Goal: Task Accomplishment & Management: Use online tool/utility

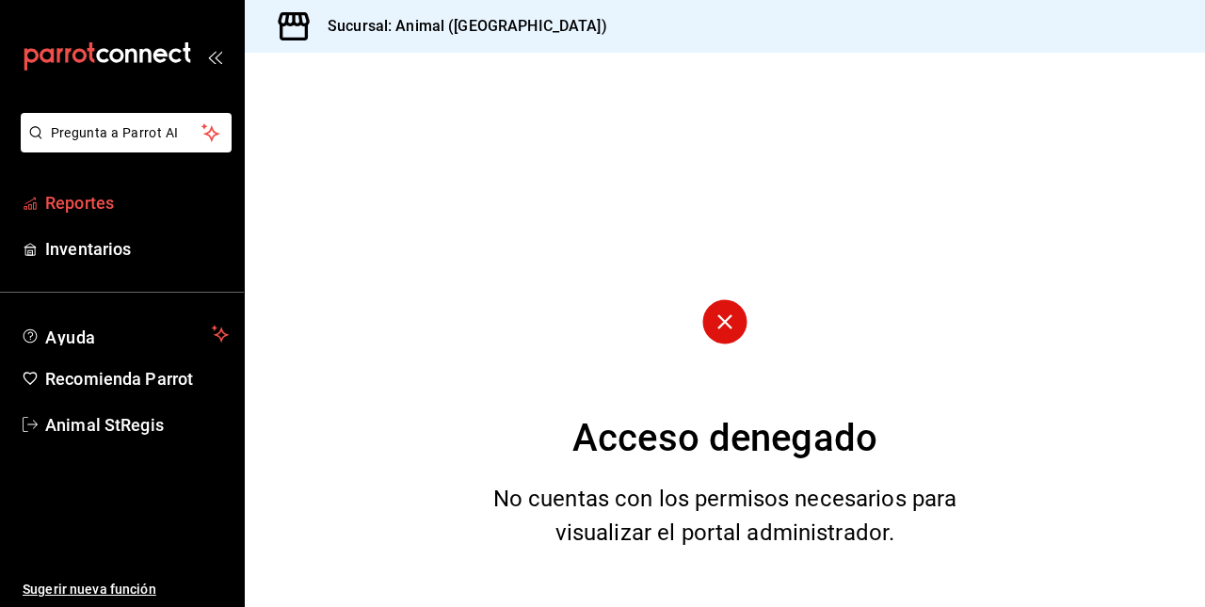
click at [150, 213] on span "Reportes" at bounding box center [137, 202] width 184 height 25
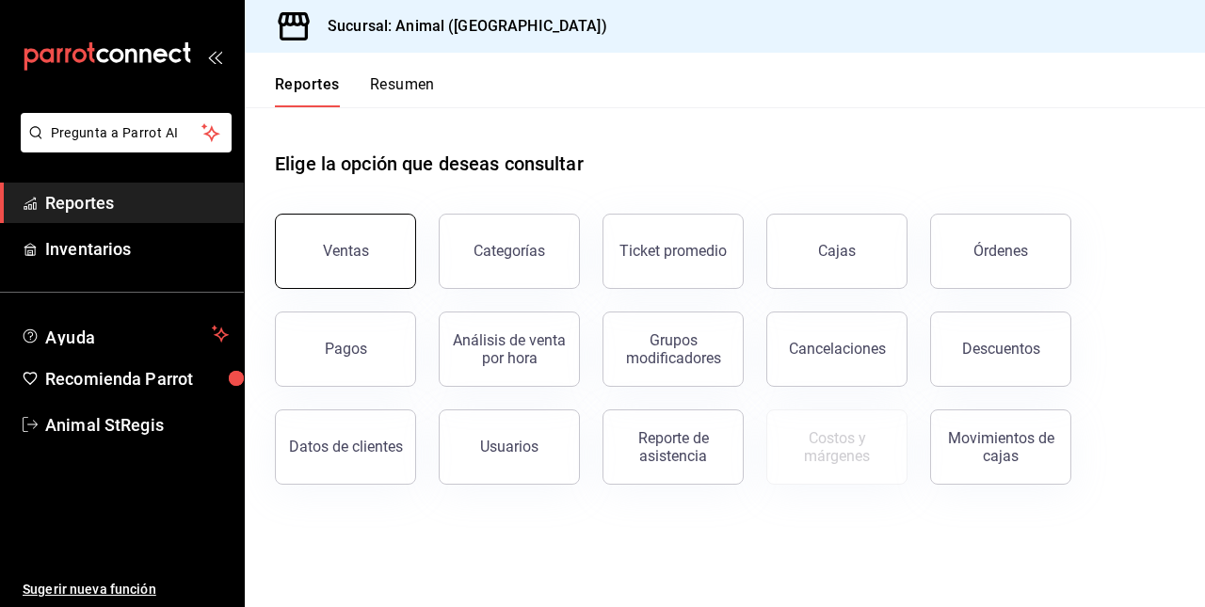
click at [360, 239] on button "Ventas" at bounding box center [345, 251] width 141 height 75
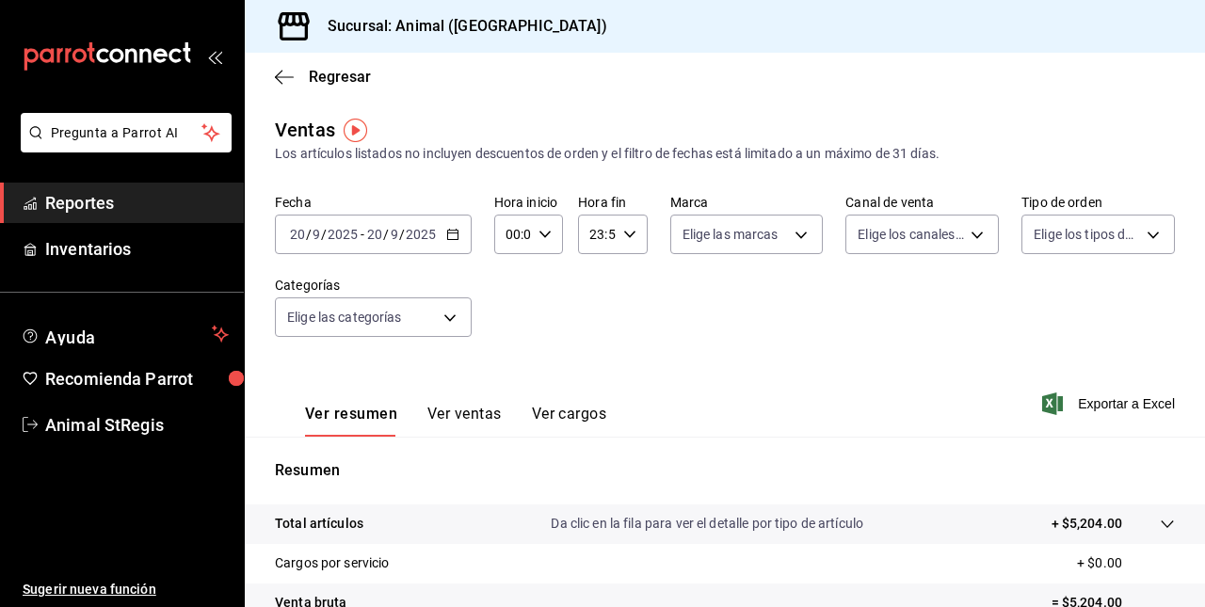
click at [367, 239] on input "20" at bounding box center [374, 234] width 17 height 15
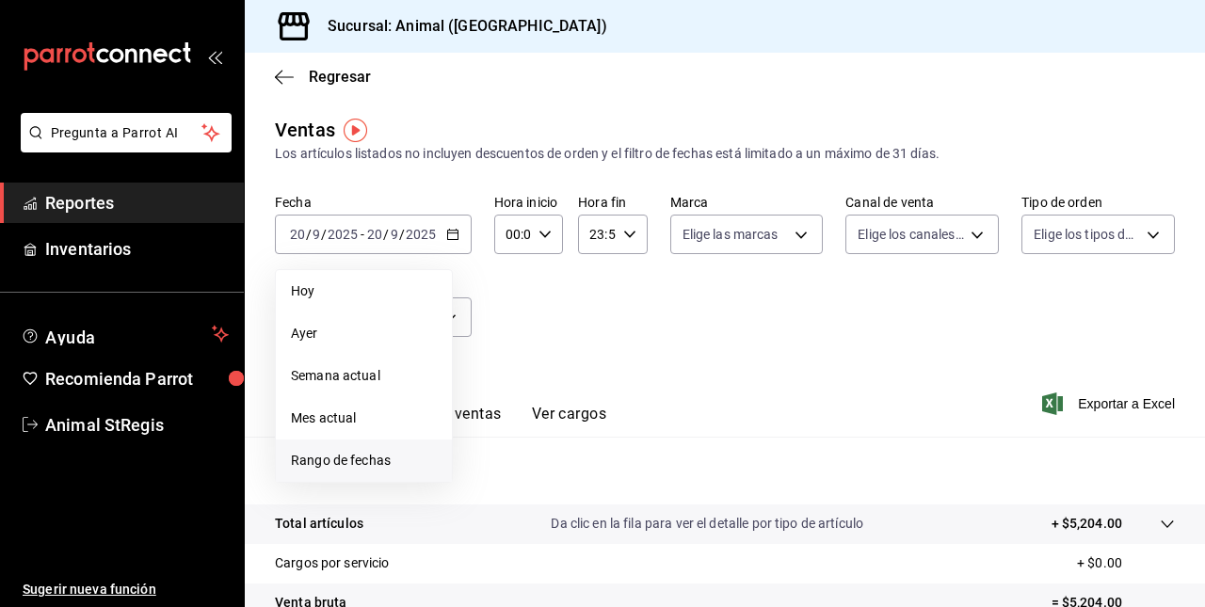
click at [390, 458] on span "Rango de fechas" at bounding box center [364, 461] width 146 height 20
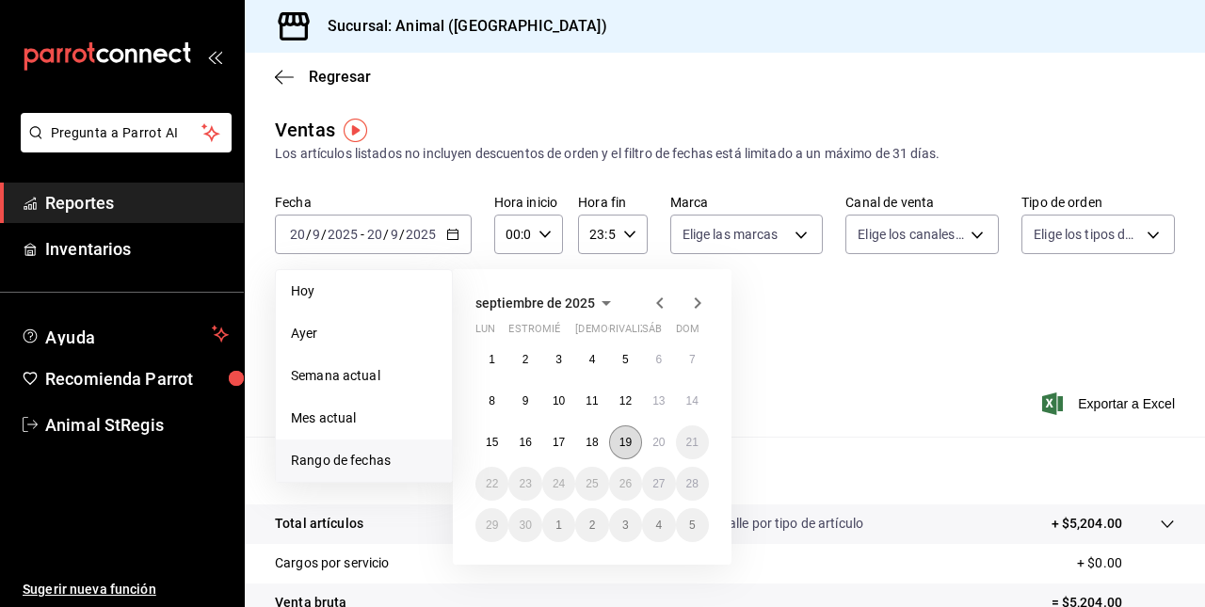
click at [622, 453] on button "19" at bounding box center [625, 443] width 33 height 34
click at [659, 441] on abbr "20" at bounding box center [658, 442] width 12 height 13
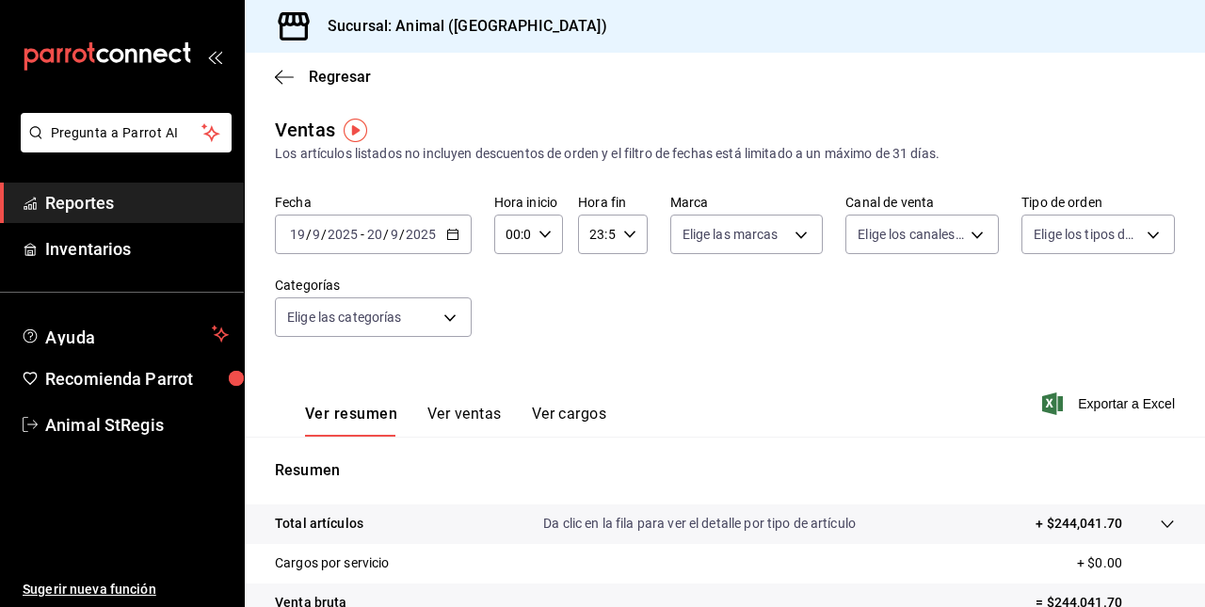
click at [466, 414] on button "Ver ventas" at bounding box center [464, 421] width 74 height 32
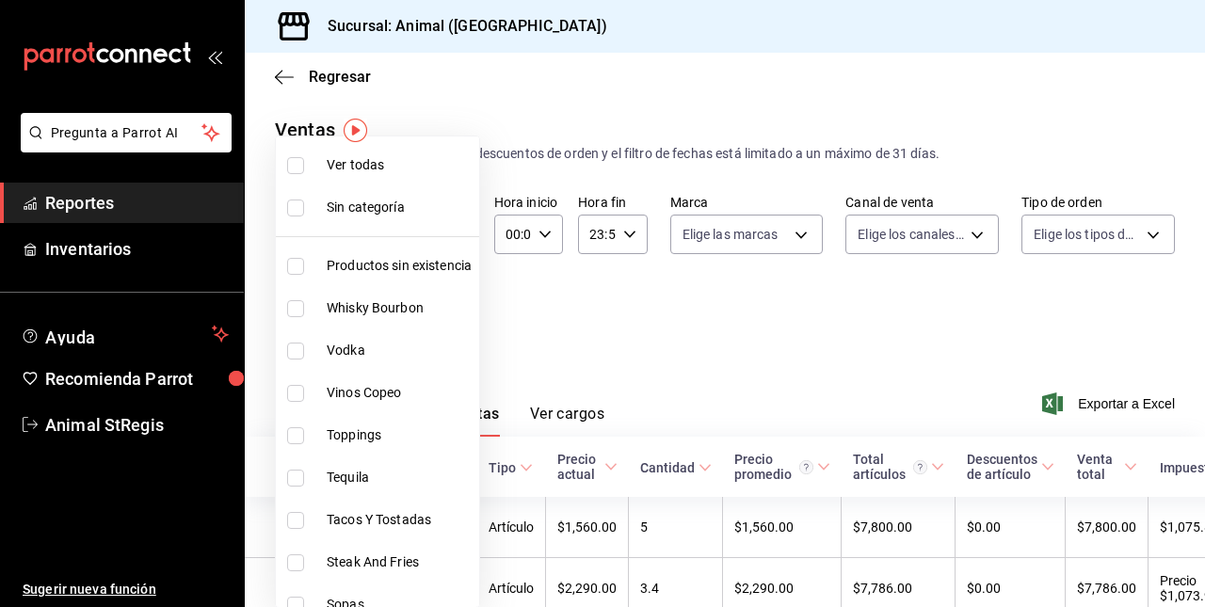
click at [452, 320] on body "Pregunta a Parrot AI Reportes Inventarios Ayuda Recomienda Parrot Animal StRegi…" at bounding box center [602, 303] width 1205 height 607
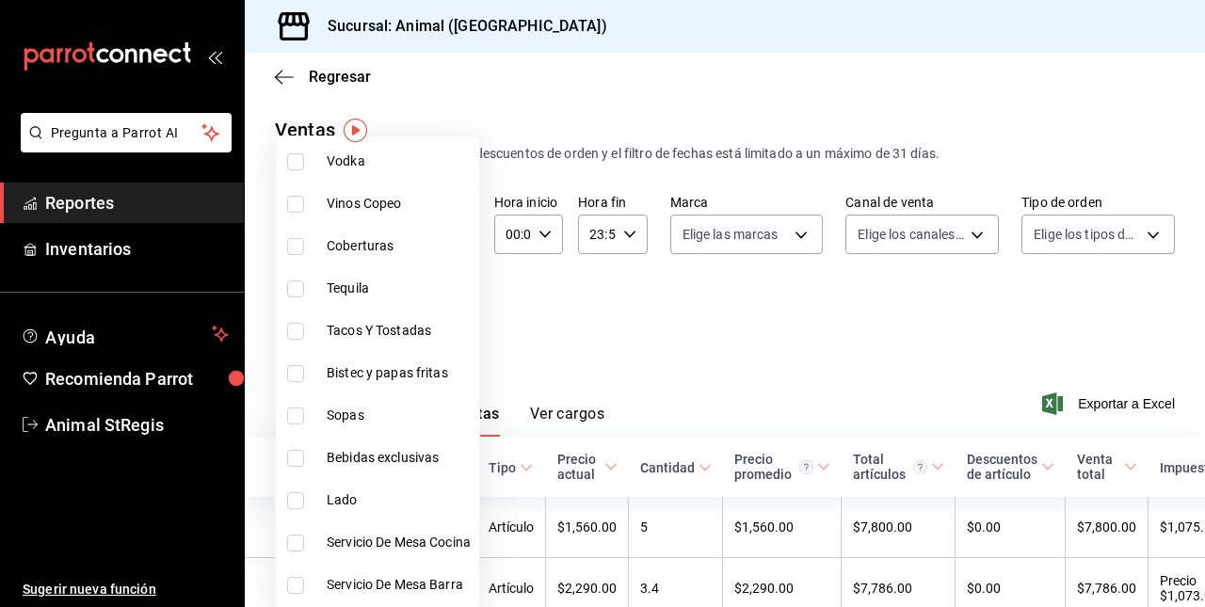
scroll to position [188, 0]
click at [341, 330] on span "Tacos Y Tostadas" at bounding box center [399, 332] width 145 height 20
type input "478caa61-5a17-4377-88e5-25c797c8acb8"
checkbox input "true"
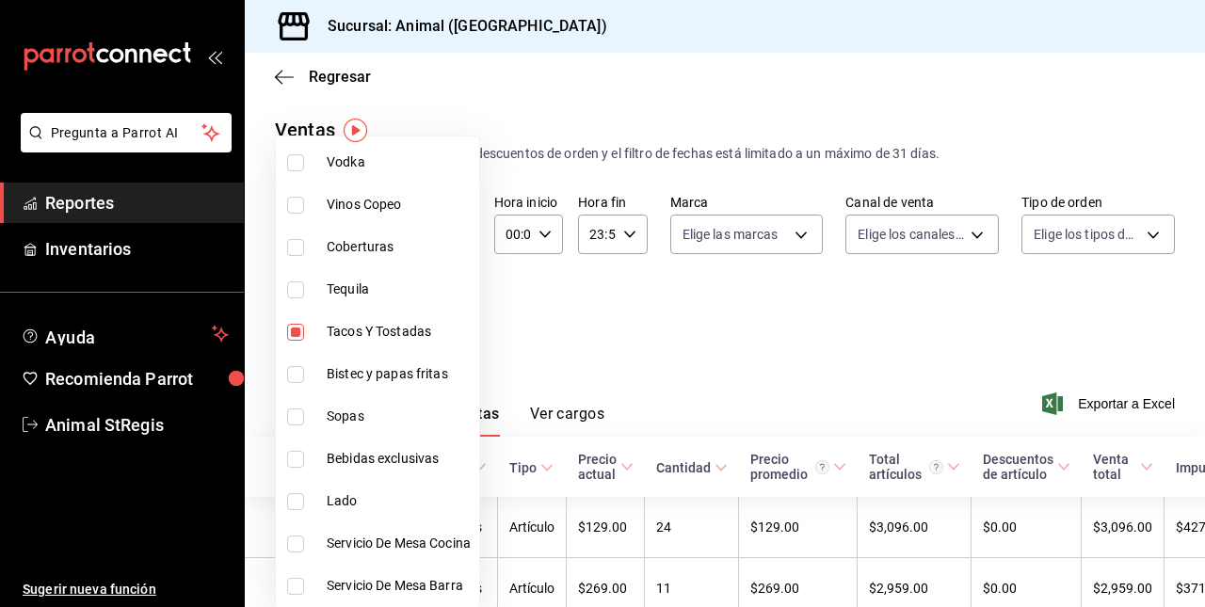
click at [299, 367] on input "checkbox" at bounding box center [295, 374] width 17 height 17
checkbox input "true"
type input "478caa61-5a17-4377-88e5-25c797c8acb8,c0133aaa-4126-4740-a95b-50edb015e131"
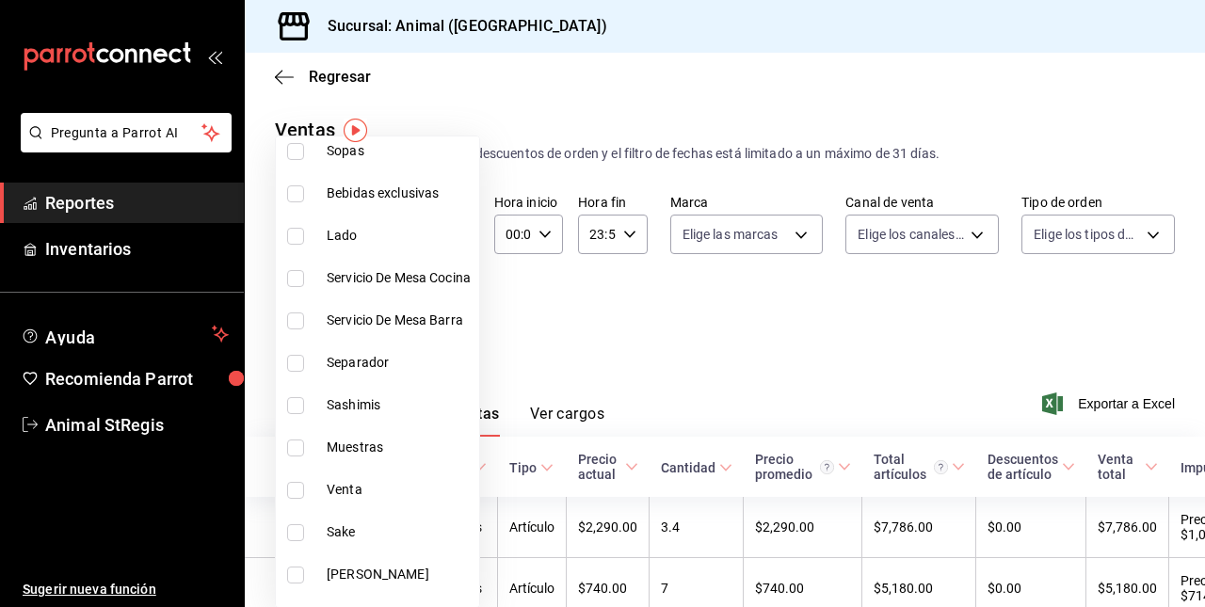
scroll to position [453, 0]
click at [288, 156] on input "checkbox" at bounding box center [295, 152] width 17 height 17
checkbox input "true"
type input "478caa61-5a17-4377-88e5-25c797c8acb8,c0133aaa-4126-4740-a95b-50edb015e131,de2f3…"
click at [301, 406] on input "checkbox" at bounding box center [295, 406] width 17 height 17
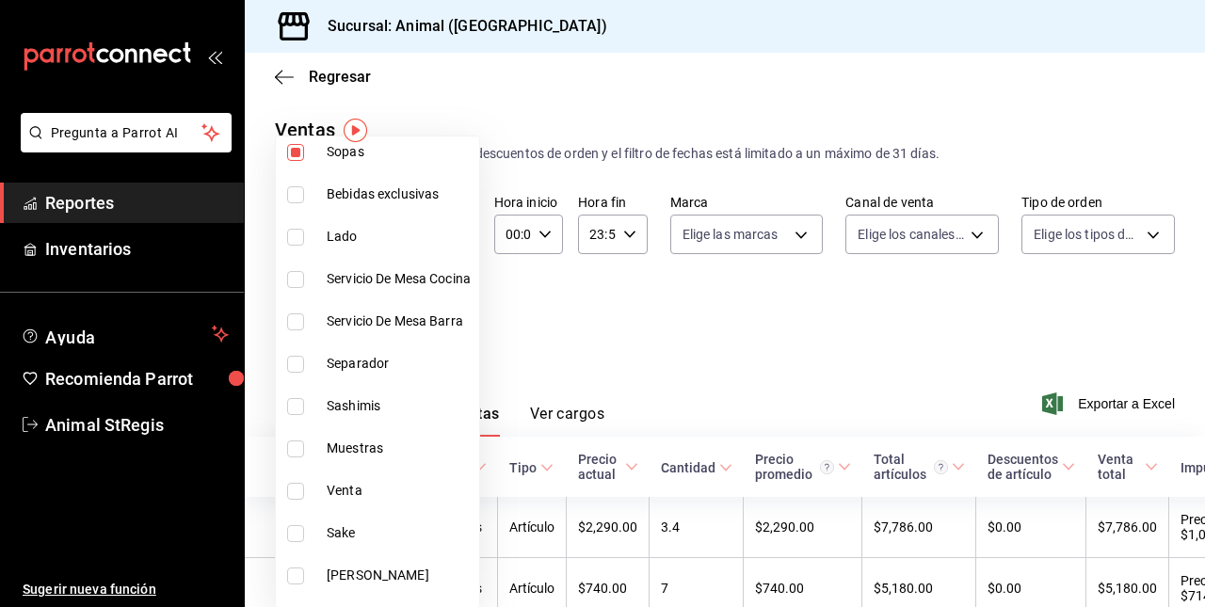
checkbox input "true"
type input "478caa61-5a17-4377-88e5-25c797c8acb8,c0133aaa-4126-4740-a95b-50edb015e131,de2f3…"
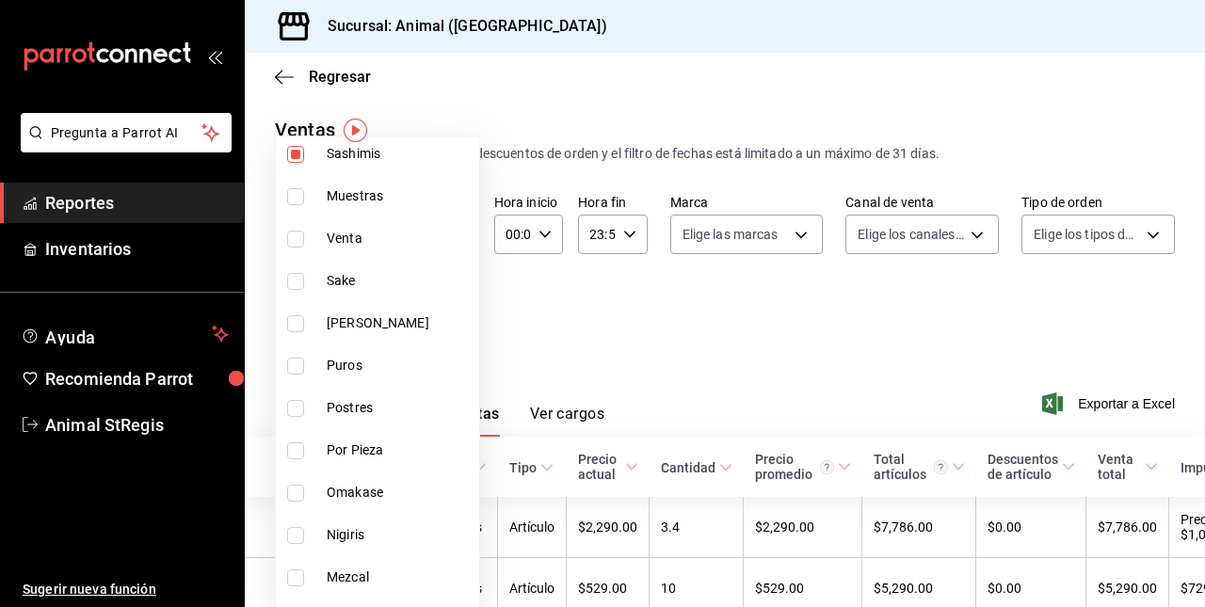
scroll to position [713, 0]
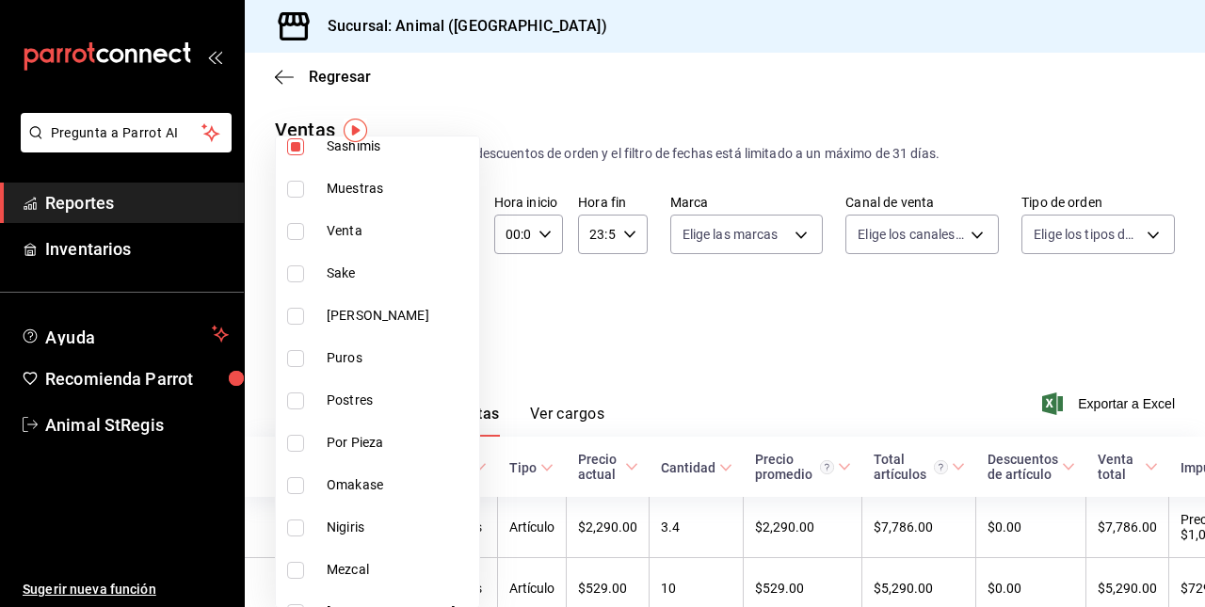
click at [300, 398] on input "checkbox" at bounding box center [295, 401] width 17 height 17
checkbox input "true"
type input "478caa61-5a17-4377-88e5-25c797c8acb8,c0133aaa-4126-4740-a95b-50edb015e131,de2f3…"
click at [303, 482] on label at bounding box center [299, 485] width 24 height 17
click at [303, 482] on input "checkbox" at bounding box center [295, 485] width 17 height 17
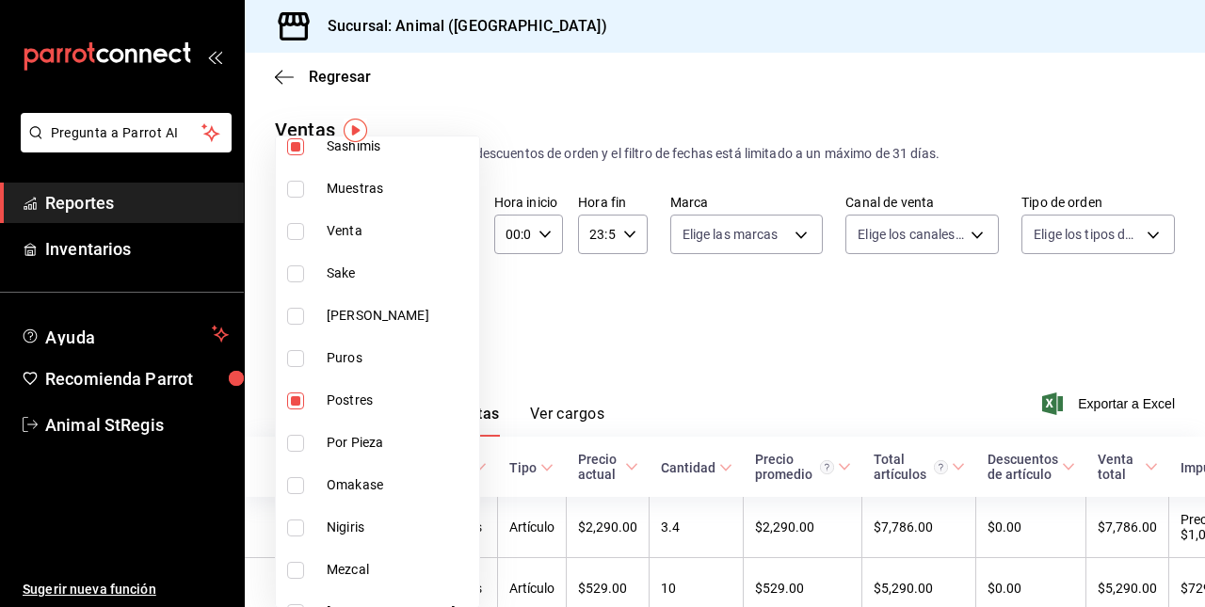
checkbox input "false"
type input "478caa61-5a17-4377-88e5-25c797c8acb8,c0133aaa-4126-4740-a95b-50edb015e131,de2f3…"
click at [295, 527] on input "checkbox" at bounding box center [295, 528] width 17 height 17
checkbox input "true"
type input "478caa61-5a17-4377-88e5-25c797c8acb8,c0133aaa-4126-4740-a95b-50edb015e131,de2f3…"
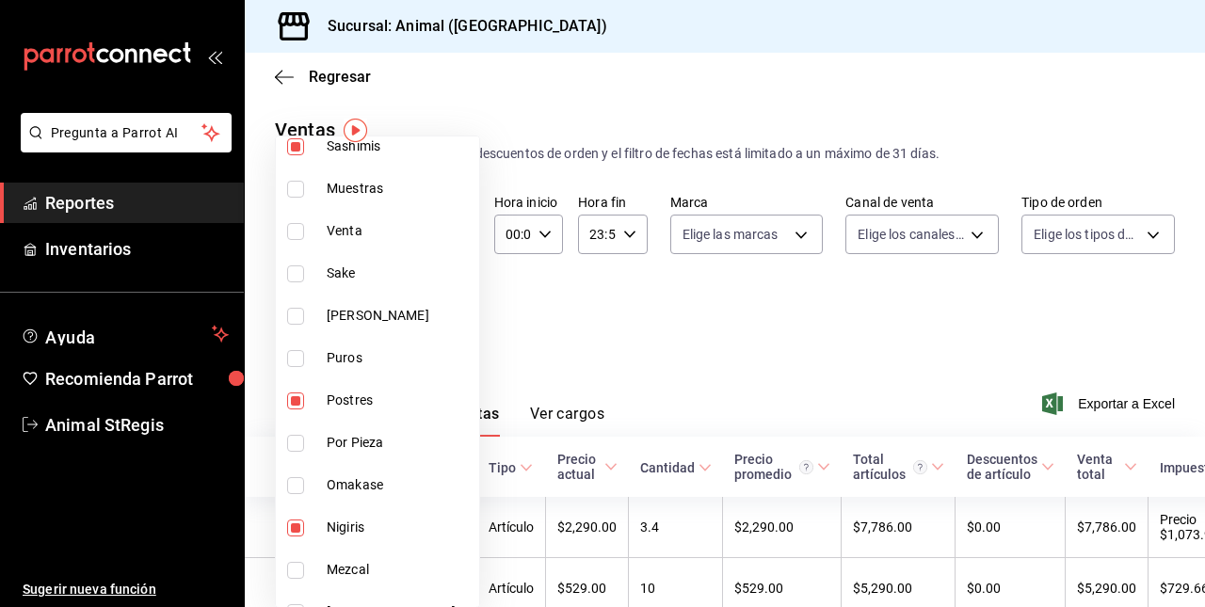
click at [292, 482] on input "checkbox" at bounding box center [295, 485] width 17 height 17
checkbox input "true"
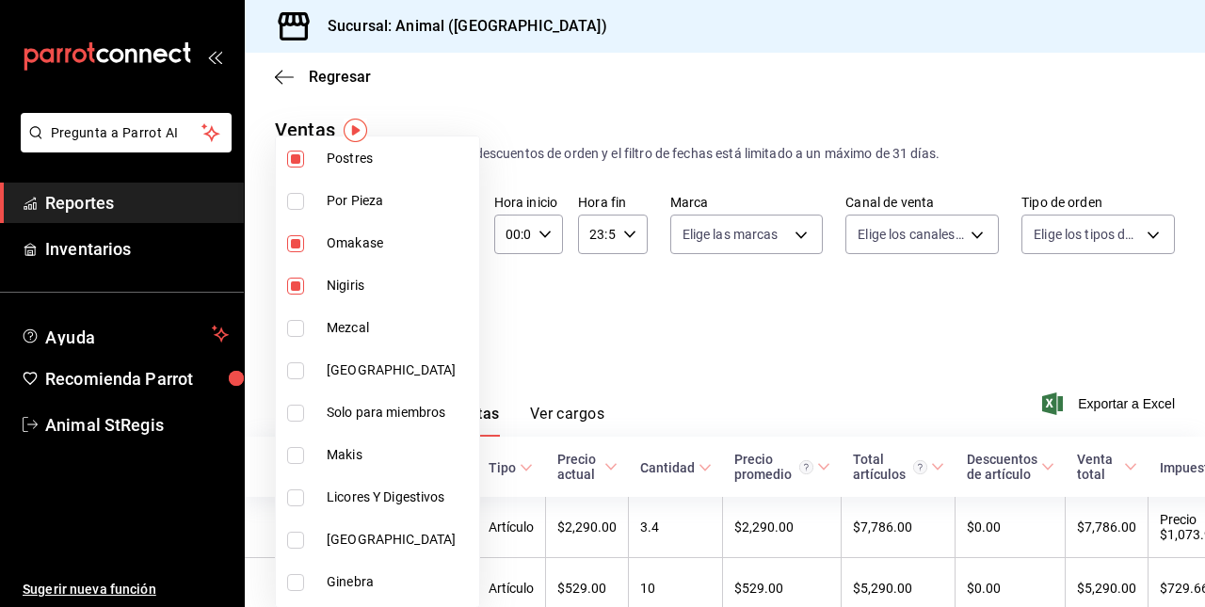
scroll to position [956, 0]
click at [294, 401] on li "Solo para miembros" at bounding box center [377, 412] width 203 height 42
type input "478caa61-5a17-4377-88e5-25c797c8acb8,c0133aaa-4126-4740-a95b-50edb015e131,de2f3…"
checkbox input "true"
click at [292, 449] on input "checkbox" at bounding box center [295, 454] width 17 height 17
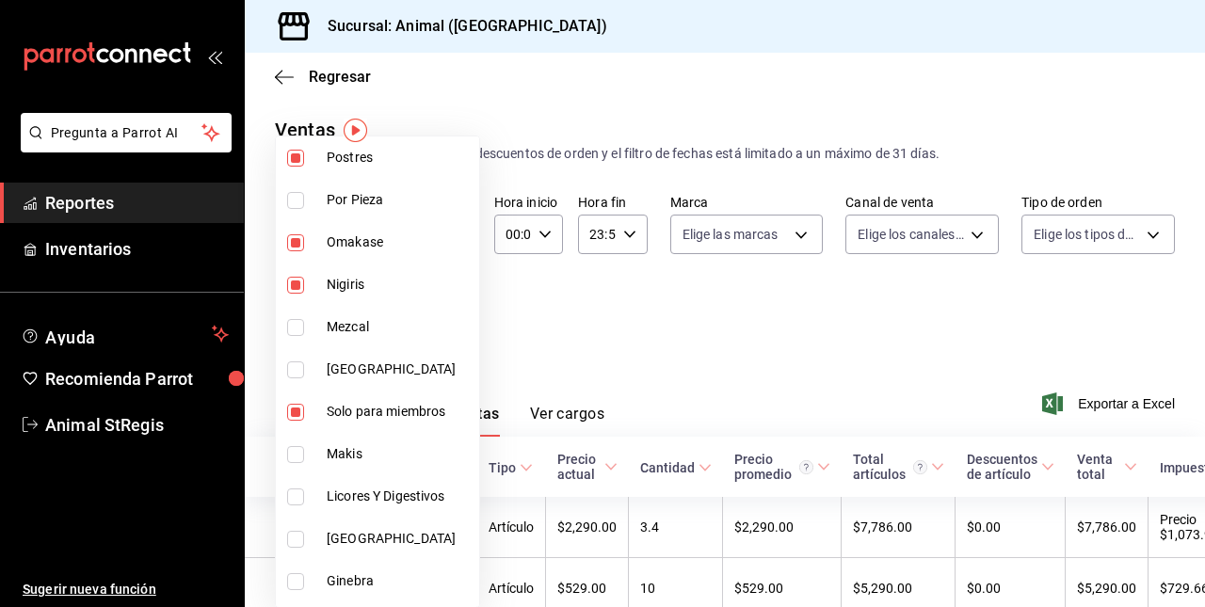
checkbox input "true"
type input "478caa61-5a17-4377-88e5-25c797c8acb8,c0133aaa-4126-4740-a95b-50edb015e131,de2f3…"
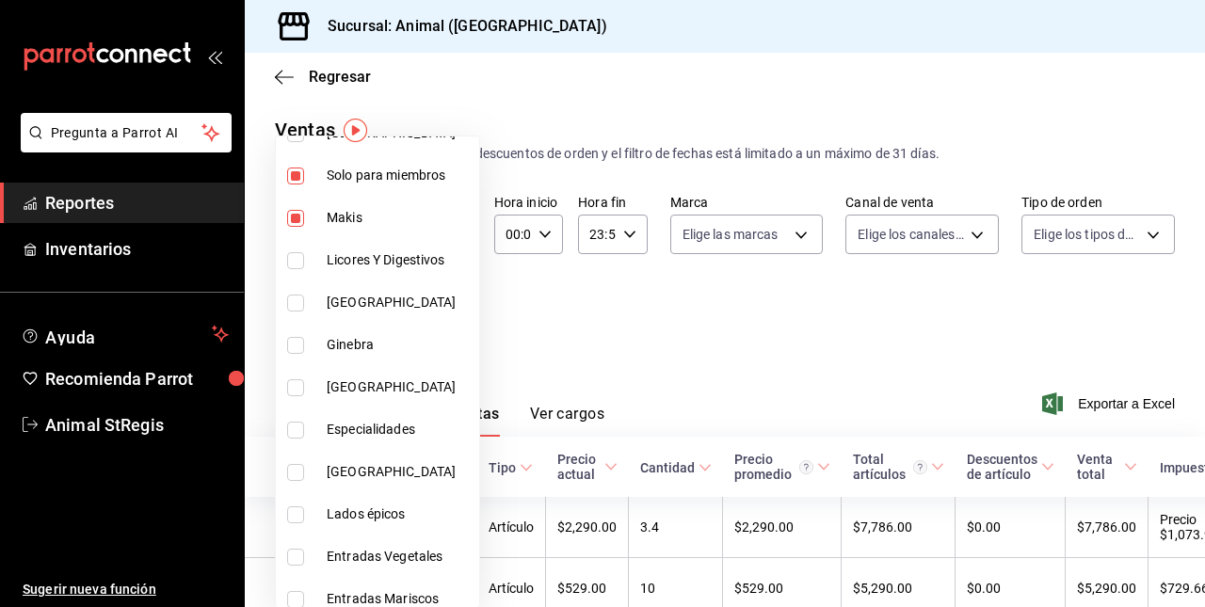
scroll to position [1221, 0]
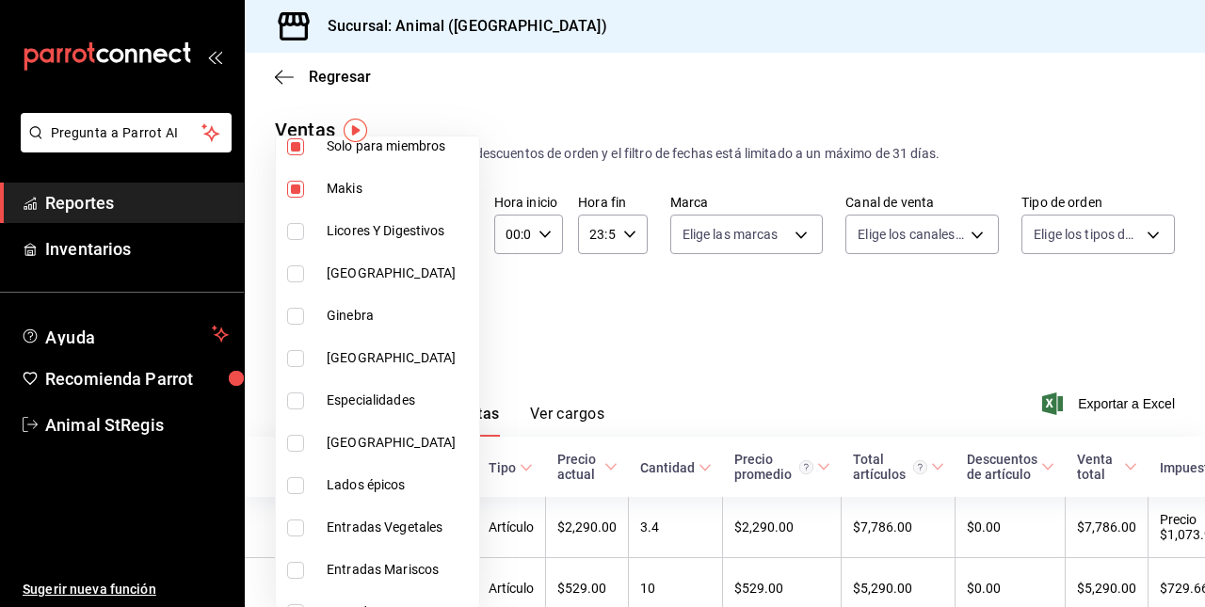
click at [296, 399] on input "checkbox" at bounding box center [295, 401] width 17 height 17
checkbox input "true"
type input "478caa61-5a17-4377-88e5-25c797c8acb8,c0133aaa-4126-4740-a95b-50edb015e131,de2f3…"
click at [301, 486] on input "checkbox" at bounding box center [295, 485] width 17 height 17
checkbox input "true"
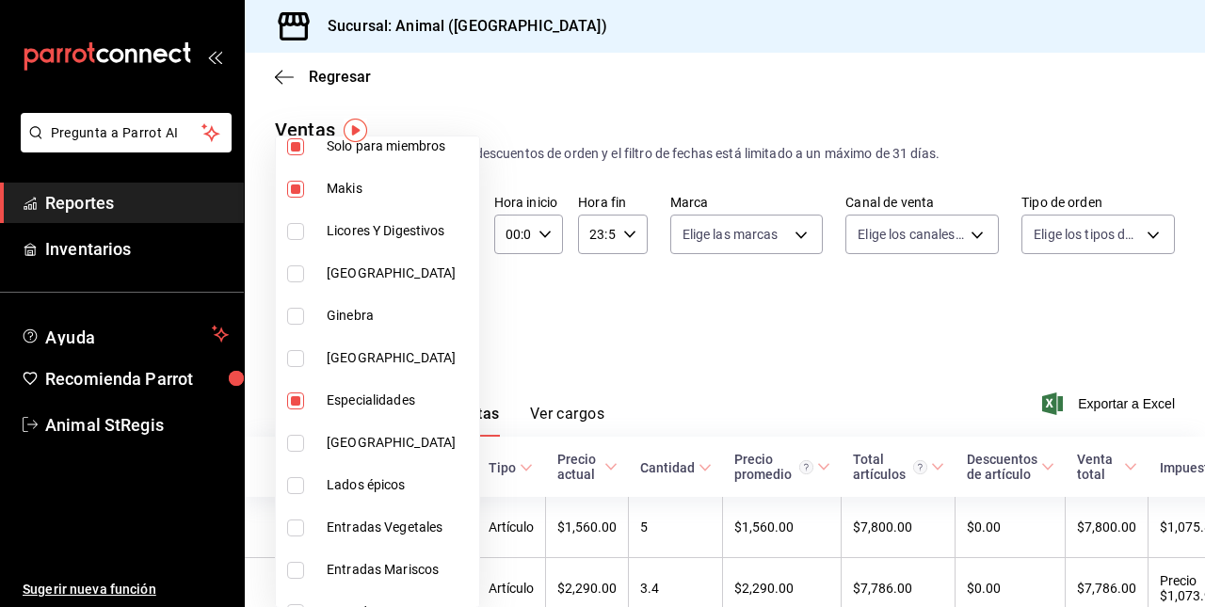
type input "478caa61-5a17-4377-88e5-25c797c8acb8,c0133aaa-4126-4740-a95b-50edb015e131,de2f3…"
click at [297, 567] on input "checkbox" at bounding box center [295, 570] width 17 height 17
checkbox input "true"
type input "478caa61-5a17-4377-88e5-25c797c8acb8,c0133aaa-4126-4740-a95b-50edb015e131,de2f3…"
click at [297, 525] on input "checkbox" at bounding box center [295, 528] width 17 height 17
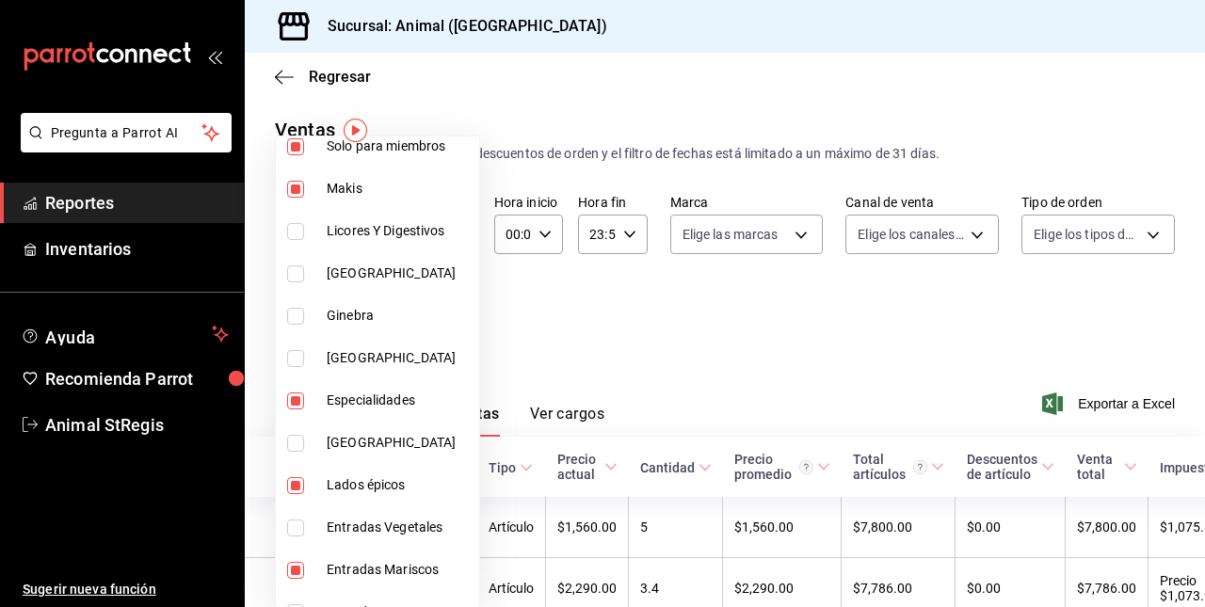
checkbox input "true"
type input "478caa61-5a17-4377-88e5-25c797c8acb8,c0133aaa-4126-4740-a95b-50edb015e131,de2f3…"
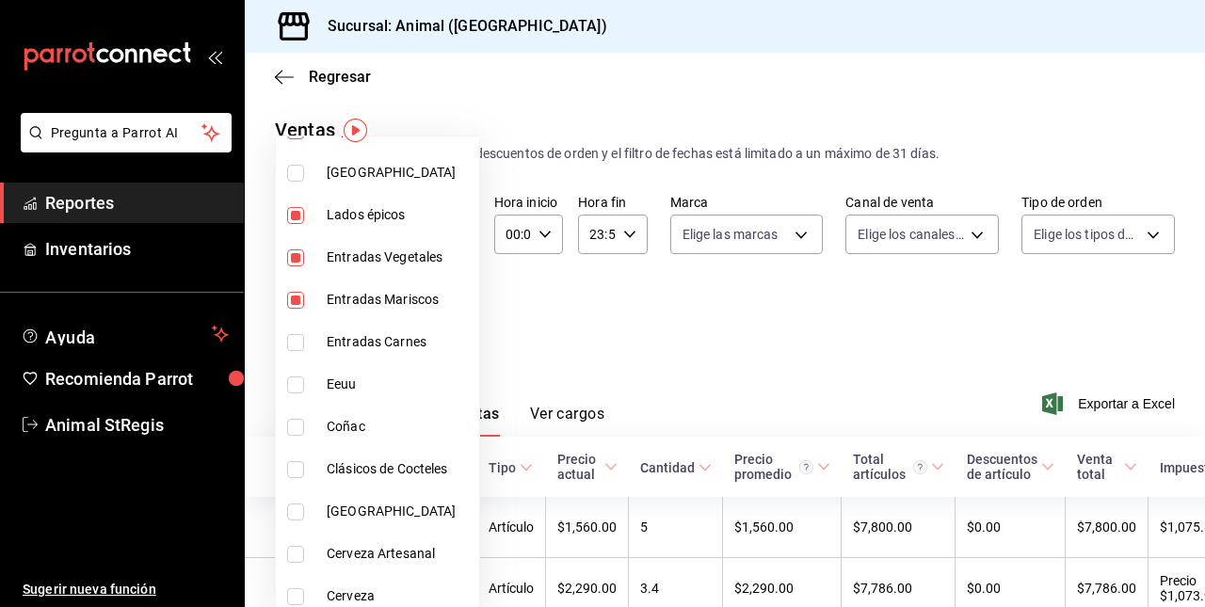
scroll to position [1493, 0]
click at [292, 340] on input "checkbox" at bounding box center [295, 340] width 17 height 17
checkbox input "true"
type input "478caa61-5a17-4377-88e5-25c797c8acb8,c0133aaa-4126-4740-a95b-50edb015e131,de2f3…"
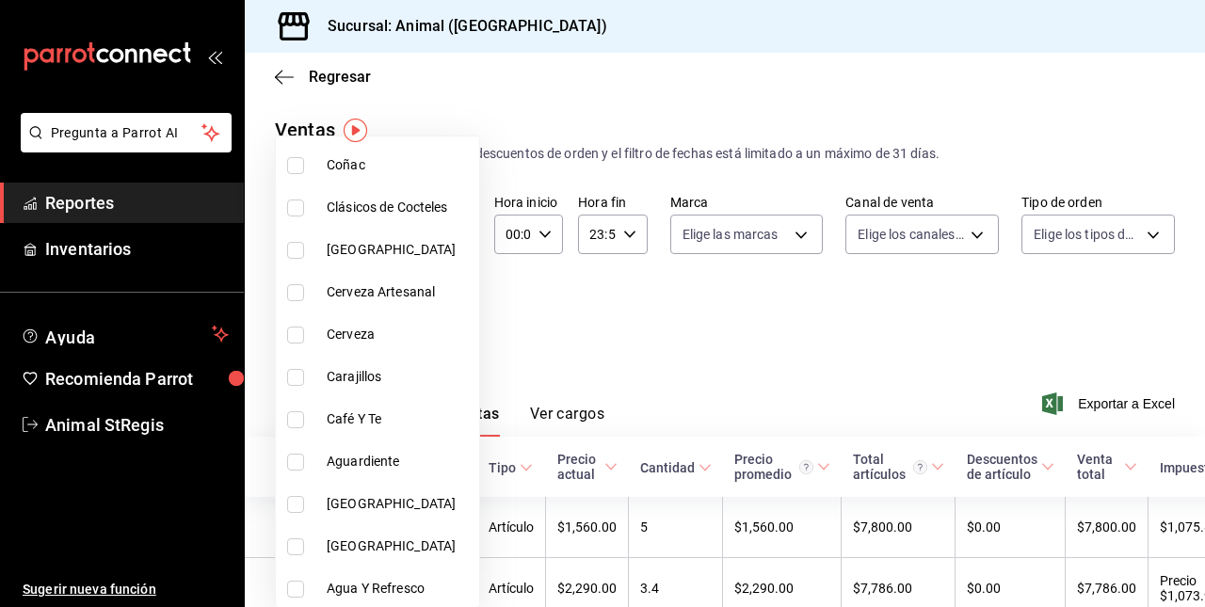
scroll to position [1755, 0]
click at [625, 345] on div at bounding box center [602, 303] width 1205 height 607
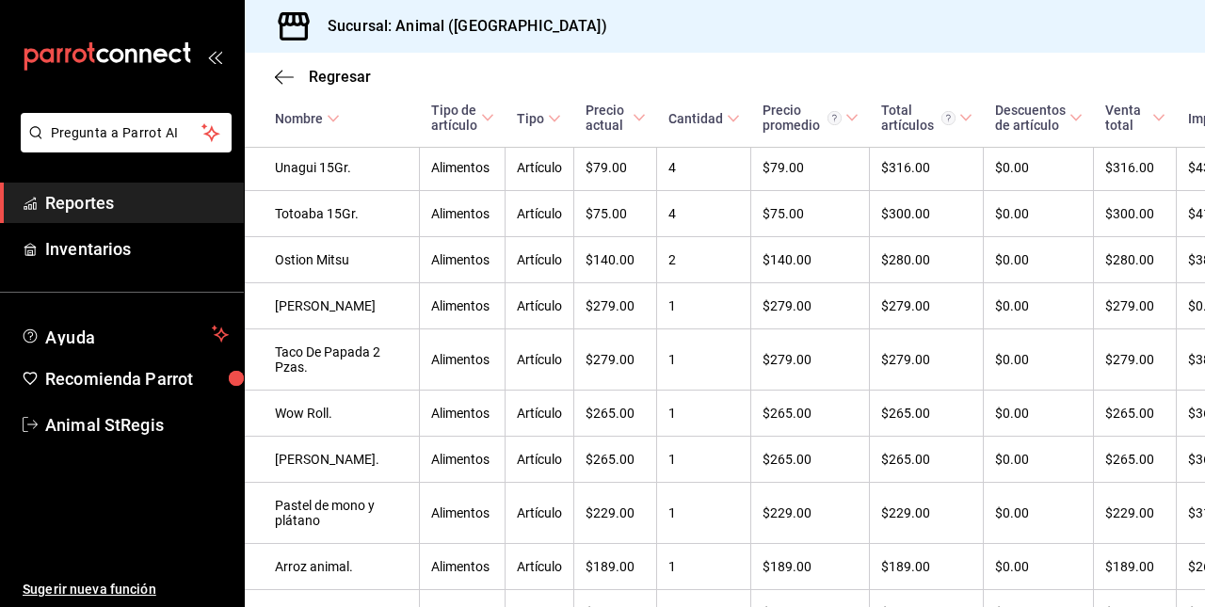
scroll to position [3919, 0]
